Goal: Navigation & Orientation: Find specific page/section

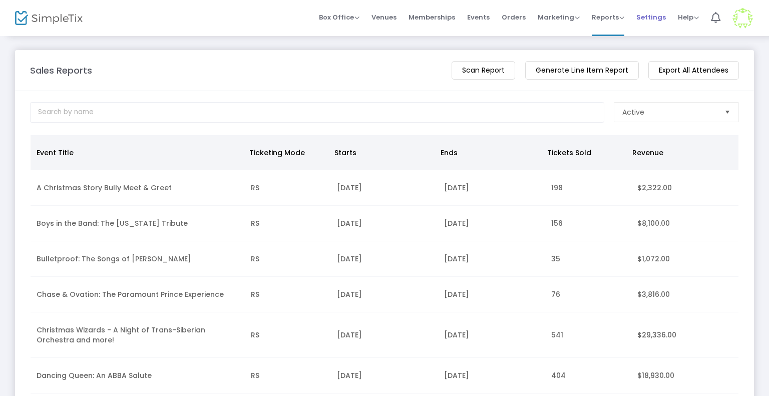
click at [651, 17] on span "Settings" at bounding box center [651, 18] width 30 height 26
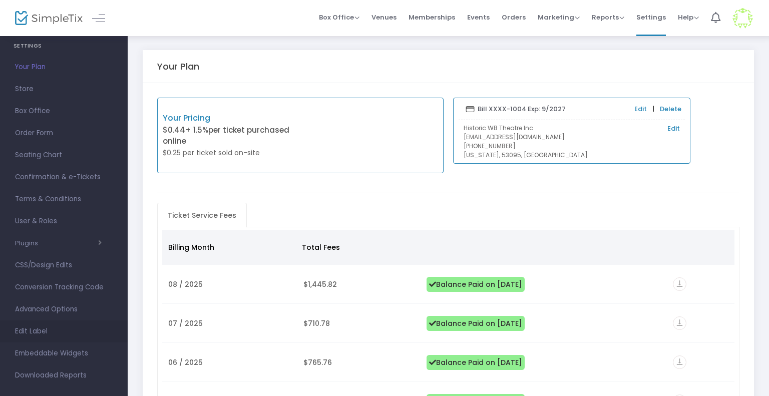
scroll to position [36, 0]
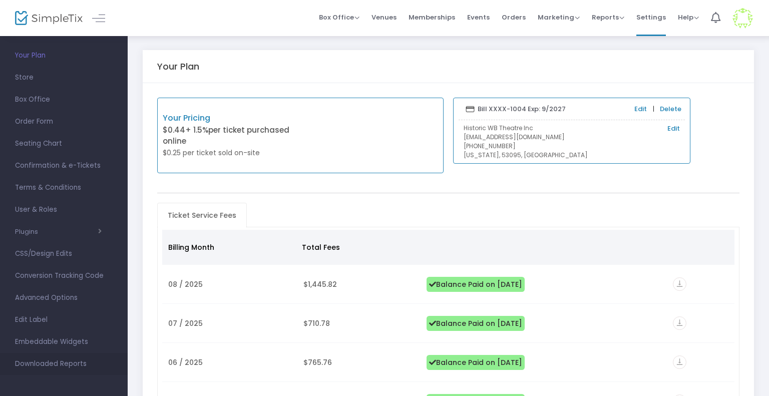
click at [45, 363] on span "Downloaded Reports" at bounding box center [64, 364] width 98 height 13
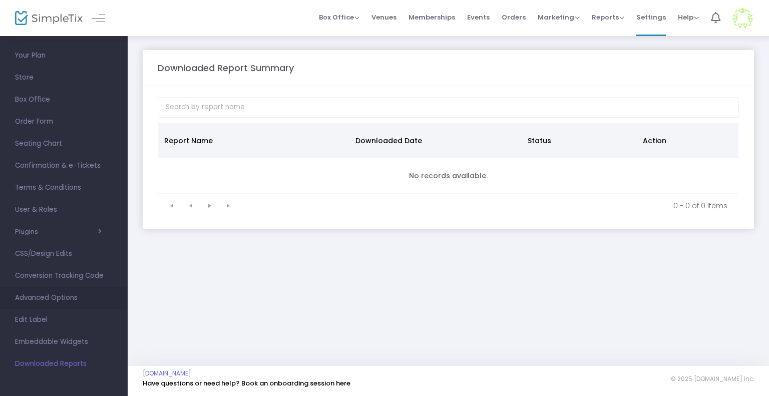
click at [69, 300] on span "Advanced Options" at bounding box center [64, 297] width 98 height 13
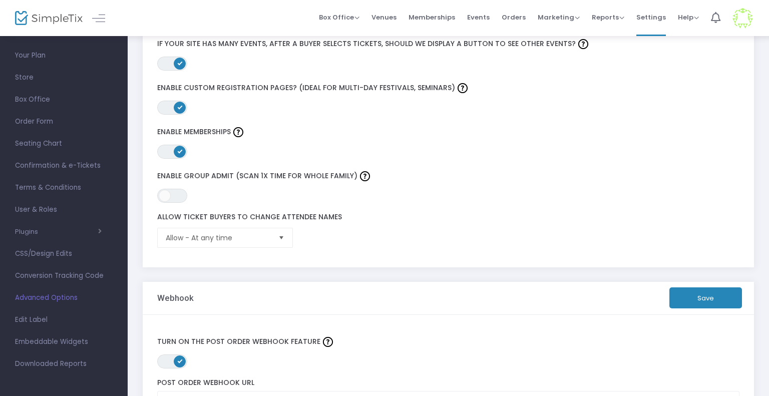
scroll to position [176, 0]
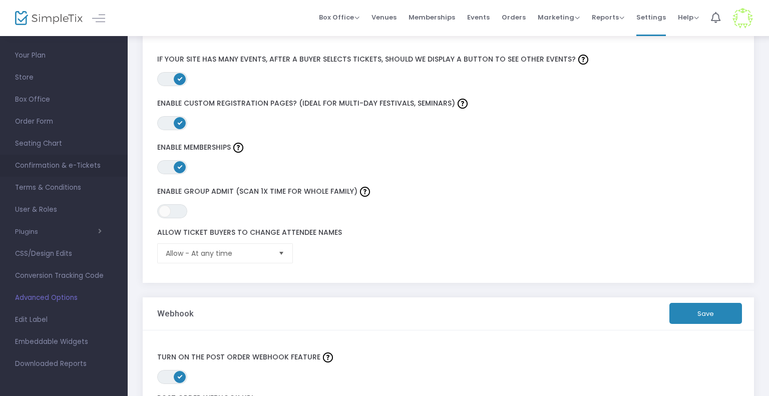
click at [82, 162] on span "Confirmation & e-Tickets" at bounding box center [64, 165] width 98 height 13
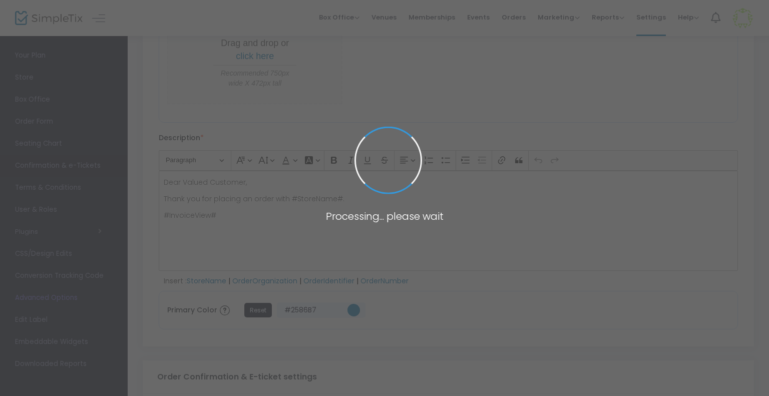
scroll to position [565, 0]
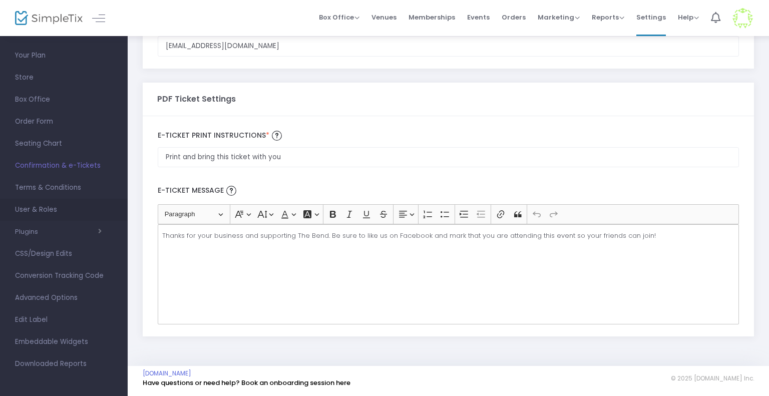
click at [48, 206] on span "User & Roles" at bounding box center [64, 209] width 98 height 13
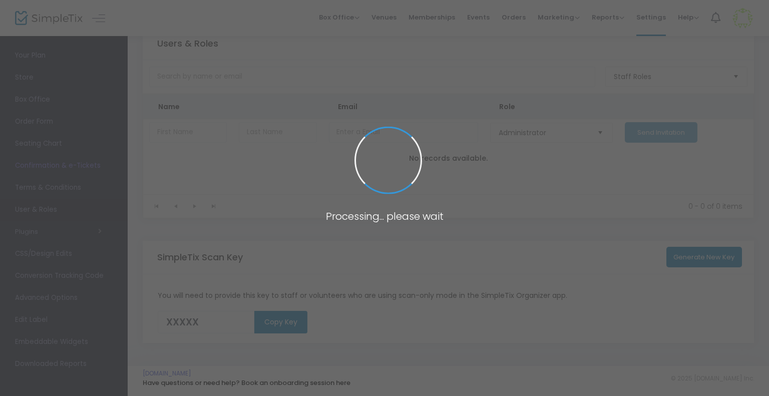
scroll to position [30, 0]
type input "IUOQV"
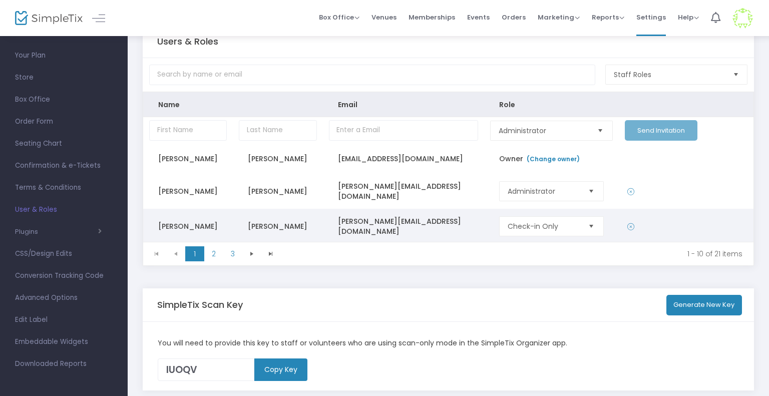
click at [585, 222] on span "Select" at bounding box center [591, 226] width 17 height 17
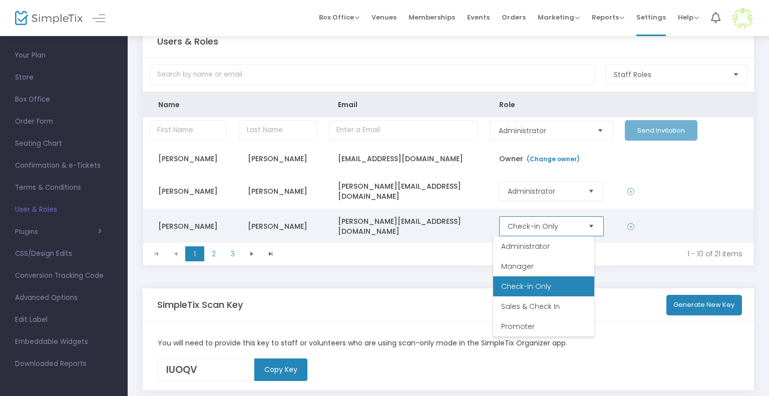
click at [585, 222] on span "Select" at bounding box center [591, 226] width 17 height 17
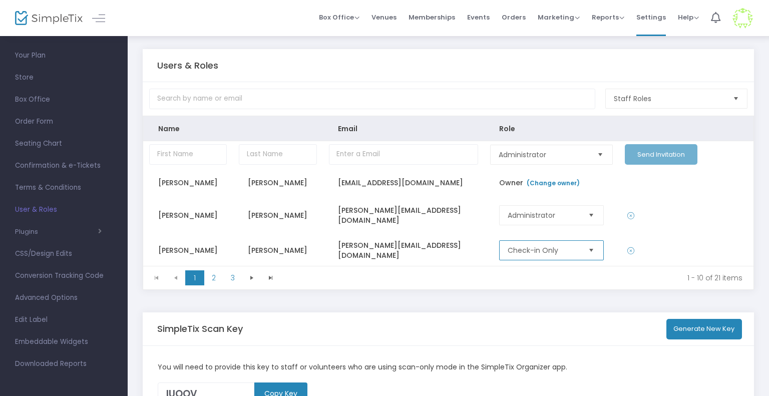
scroll to position [0, 0]
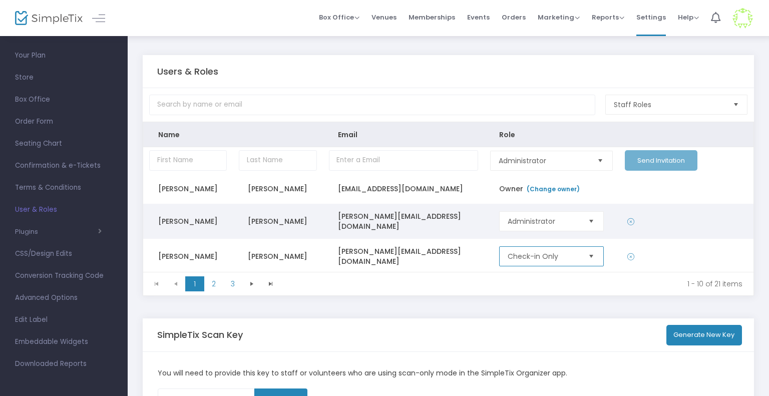
click at [588, 218] on span "Select" at bounding box center [591, 221] width 17 height 17
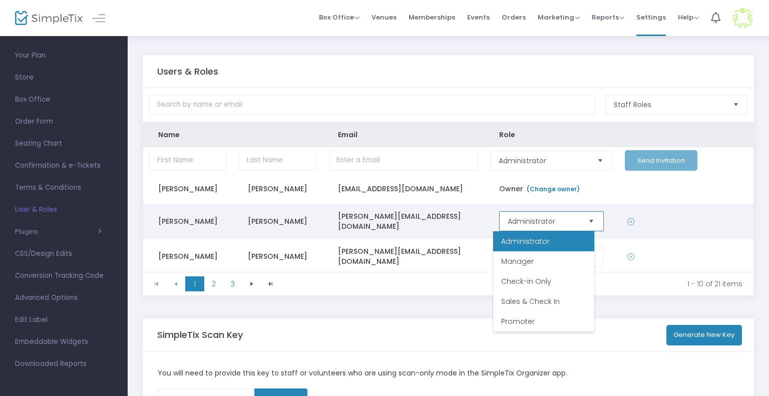
click at [588, 218] on span "Select" at bounding box center [591, 221] width 17 height 17
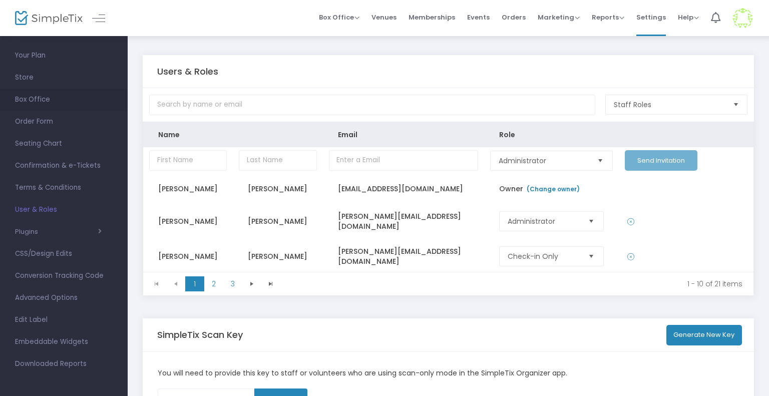
click at [51, 94] on span "Box Office" at bounding box center [64, 99] width 98 height 13
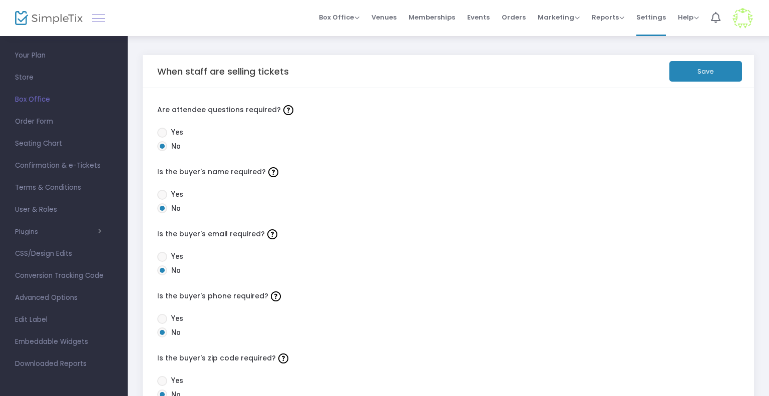
click at [95, 21] on link at bounding box center [98, 18] width 13 height 13
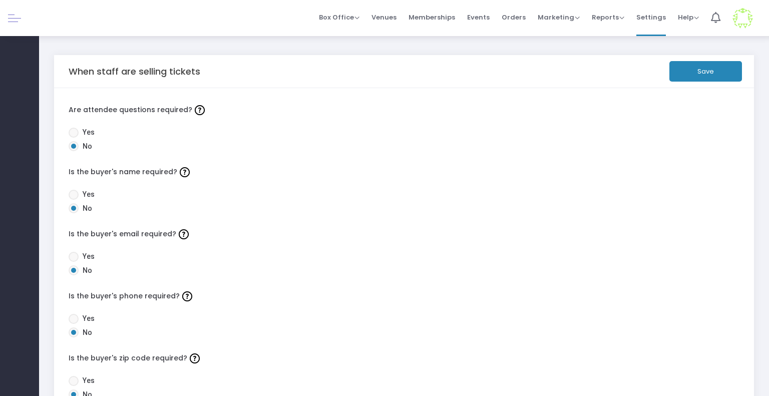
click at [12, 18] on link at bounding box center [14, 18] width 13 height 13
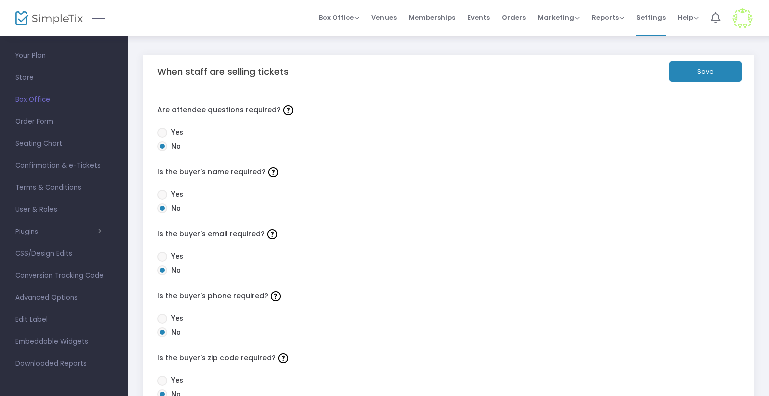
click at [746, 21] on img at bounding box center [743, 18] width 21 height 21
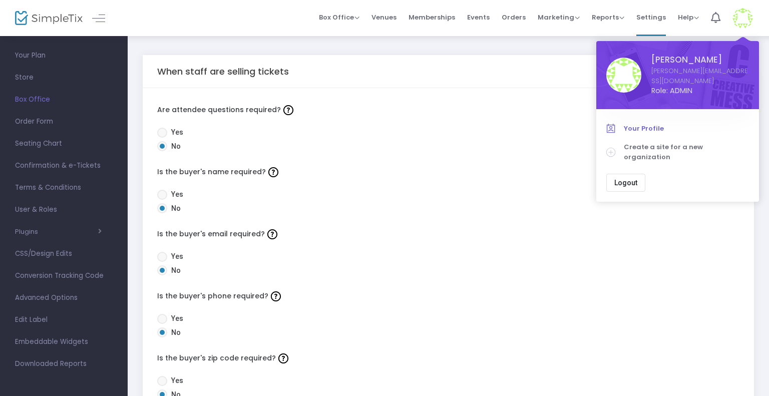
click at [647, 119] on link "Your Profile" at bounding box center [677, 128] width 143 height 19
